Goal: Submit feedback/report problem

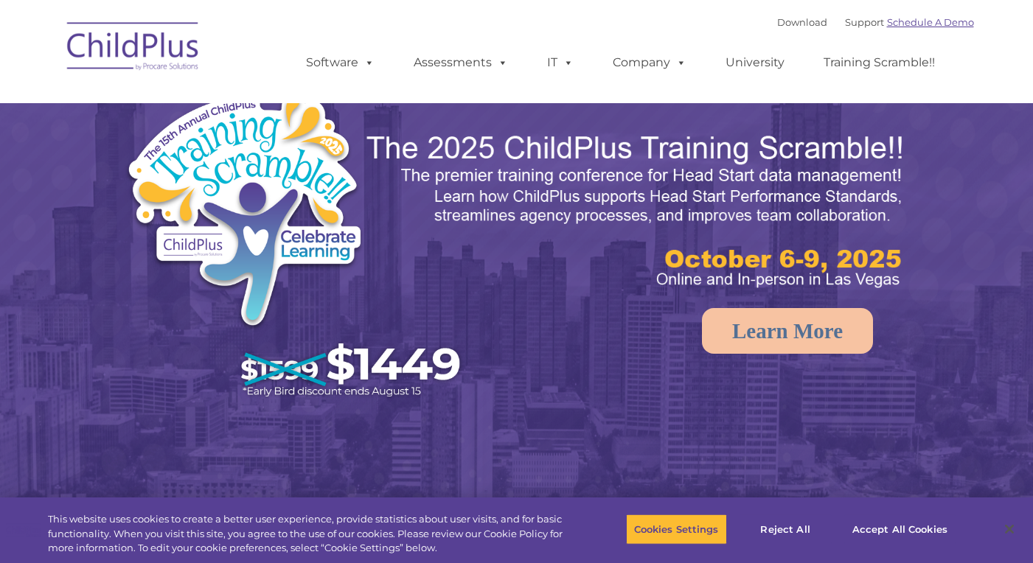
select select "MEDIUM"
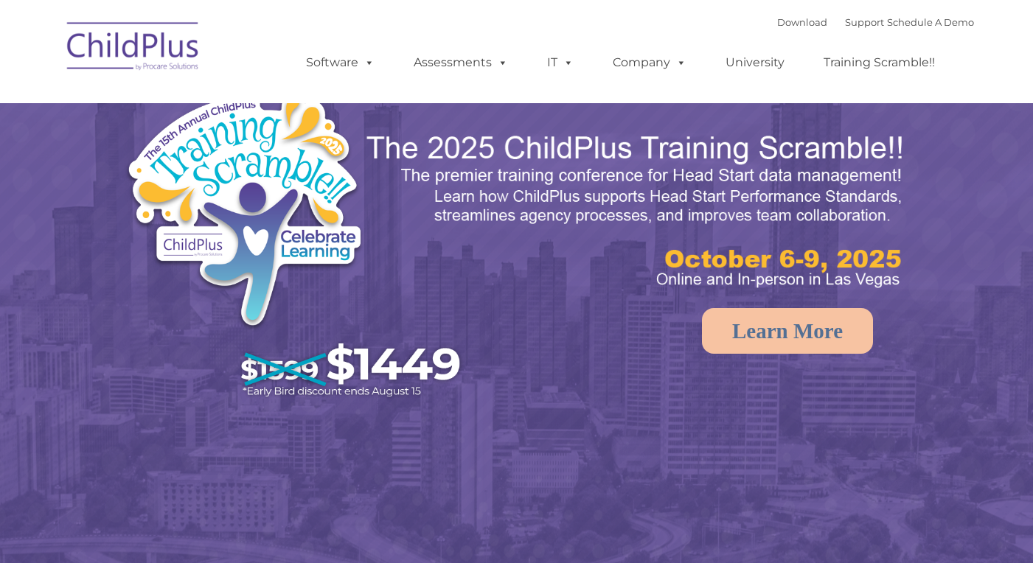
select select "MEDIUM"
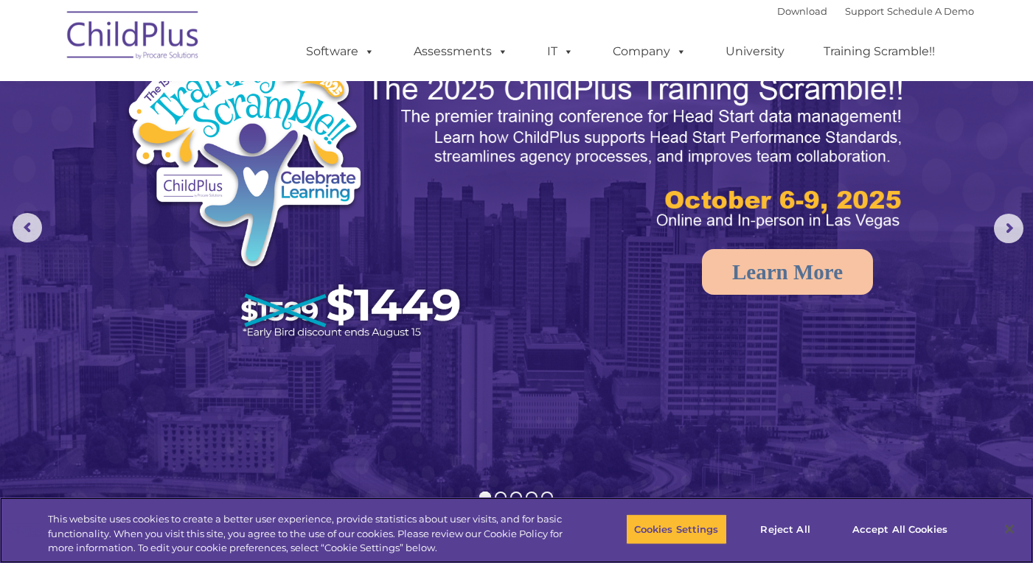
scroll to position [74, 0]
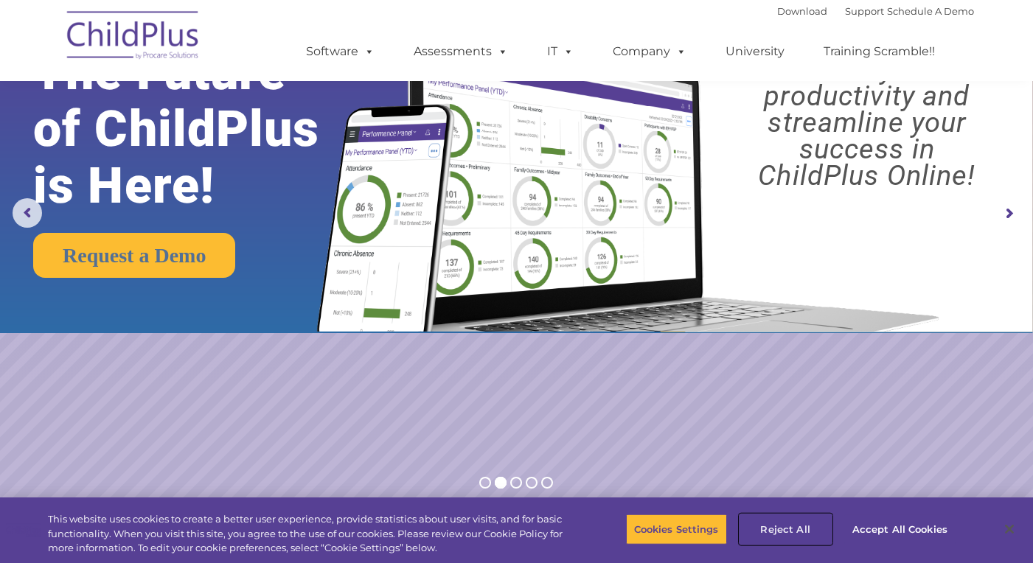
click at [780, 533] on button "Reject All" at bounding box center [786, 529] width 92 height 31
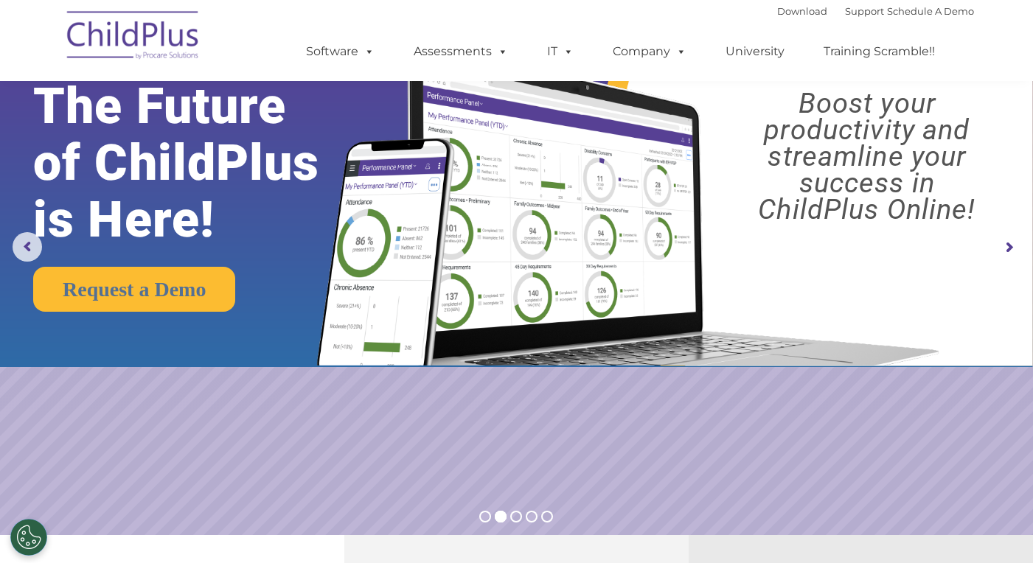
scroll to position [0, 0]
